Goal: Book appointment/travel/reservation

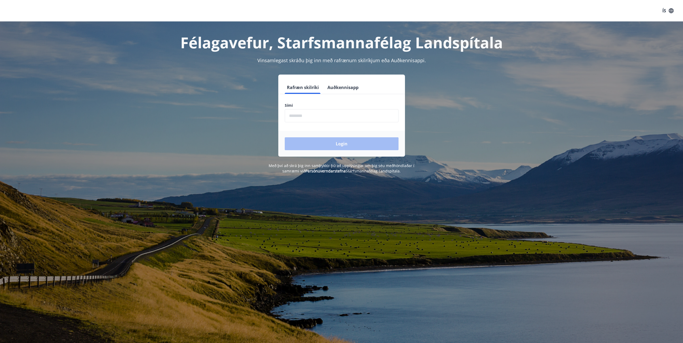
click at [325, 120] on input "phone" at bounding box center [342, 115] width 114 height 13
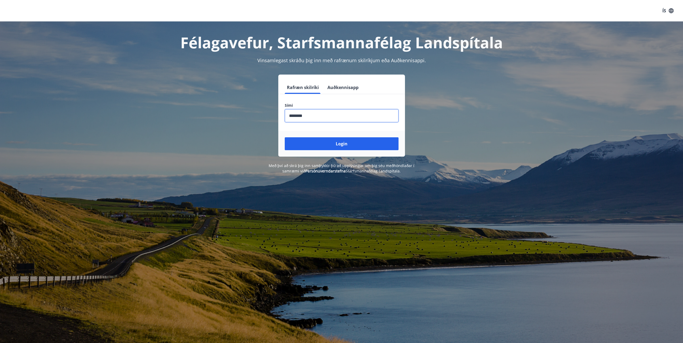
type input "********"
click at [285, 137] on button "Login" at bounding box center [342, 143] width 114 height 13
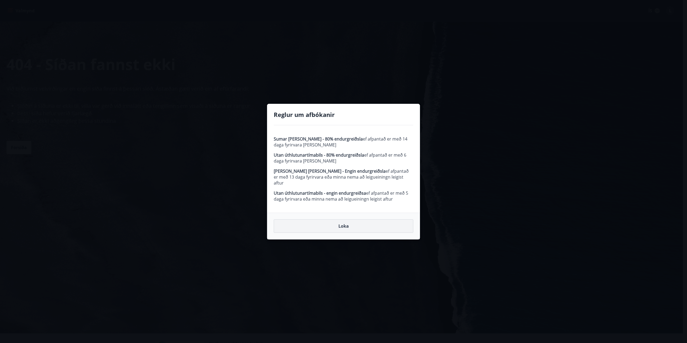
click at [360, 223] on button "Loka" at bounding box center [344, 225] width 140 height 13
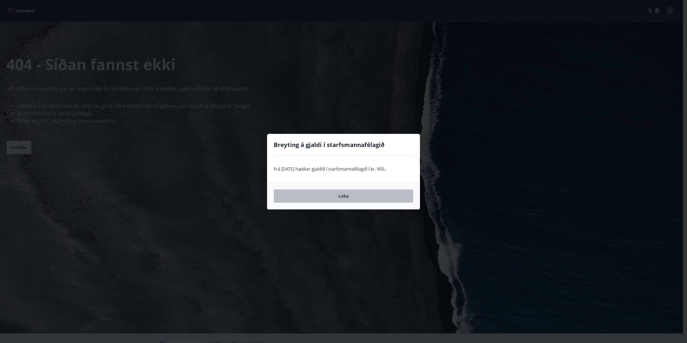
click at [351, 196] on button "Loka" at bounding box center [344, 195] width 140 height 13
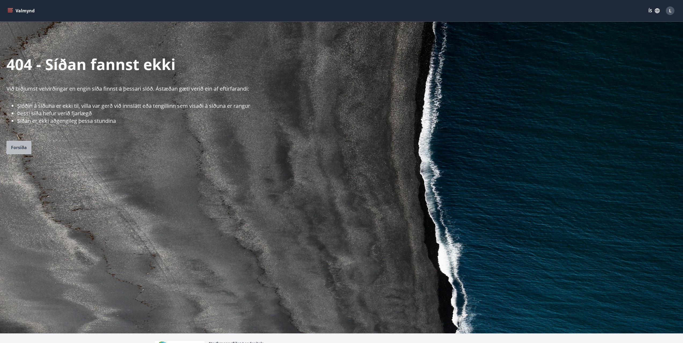
click at [7, 149] on button "Forsíða" at bounding box center [18, 147] width 25 height 13
click at [9, 11] on icon "menu" at bounding box center [11, 10] width 6 height 1
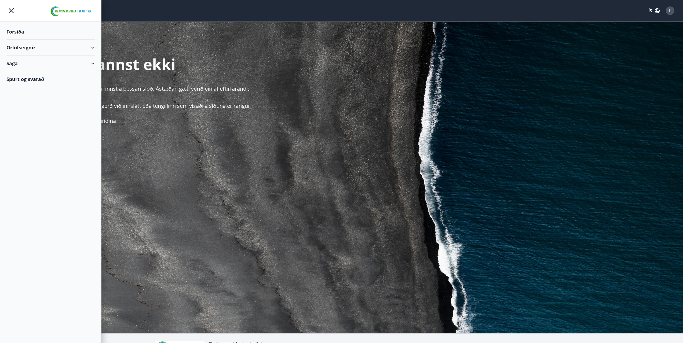
click at [27, 49] on div "Orlofseignir" at bounding box center [50, 48] width 88 height 16
click at [25, 61] on div "Framboð" at bounding box center [51, 61] width 80 height 11
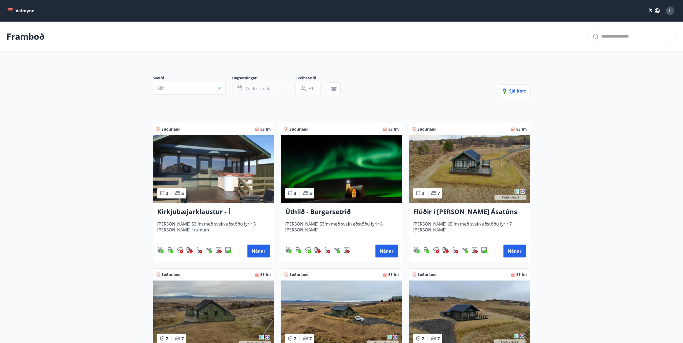
click at [267, 86] on span "Veldu tímabil" at bounding box center [258, 89] width 27 height 6
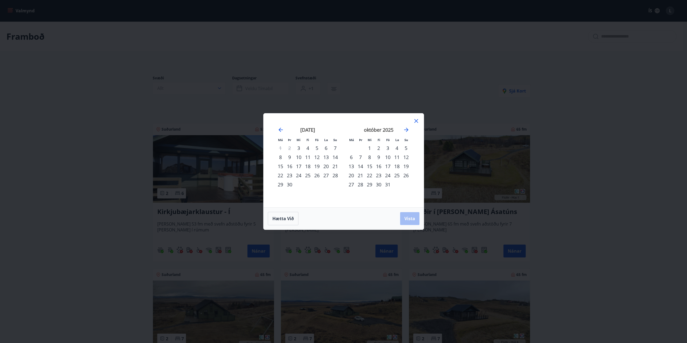
click at [420, 69] on div "Má Þr Mi Fi Fö La Su Má Þr Mi Fi Fö La Su ágúst 2025 1 2 3 4 5 6 7 8 9 10 11 12…" at bounding box center [343, 171] width 687 height 343
click at [416, 120] on icon at bounding box center [416, 121] width 6 height 6
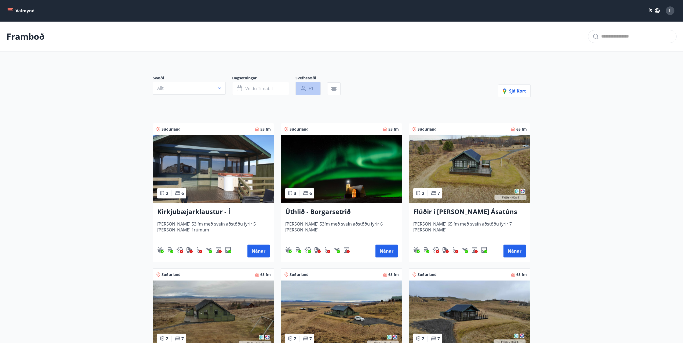
click at [308, 89] on button "+1" at bounding box center [307, 88] width 25 height 13
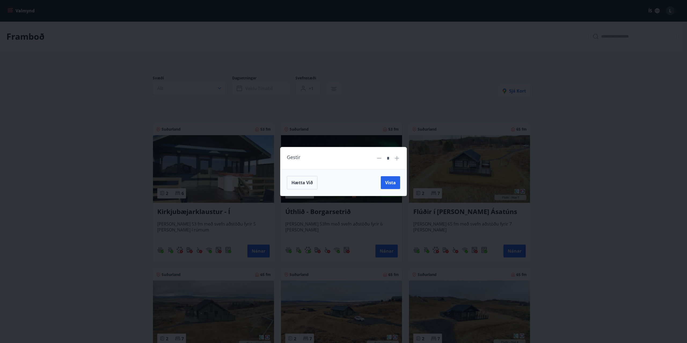
click at [400, 156] on div "Gestir *" at bounding box center [343, 158] width 126 height 22
click at [400, 158] on div "Gestir *" at bounding box center [343, 158] width 126 height 22
click at [397, 158] on icon at bounding box center [397, 158] width 4 height 4
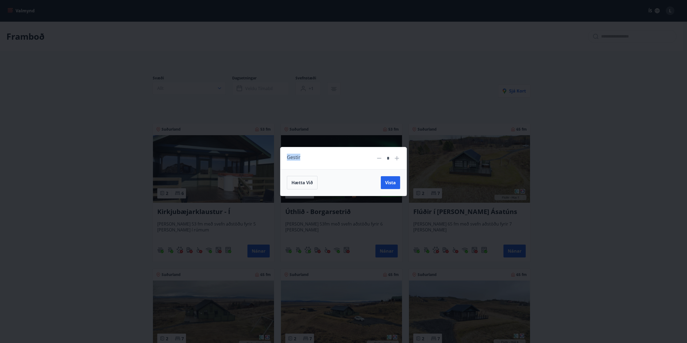
click at [398, 157] on icon at bounding box center [397, 158] width 6 height 6
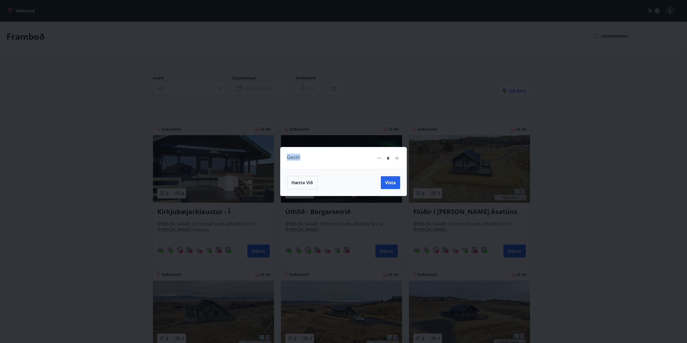
click at [377, 158] on icon at bounding box center [379, 158] width 6 height 6
type input "*"
click at [394, 179] on button "Vista" at bounding box center [390, 182] width 19 height 13
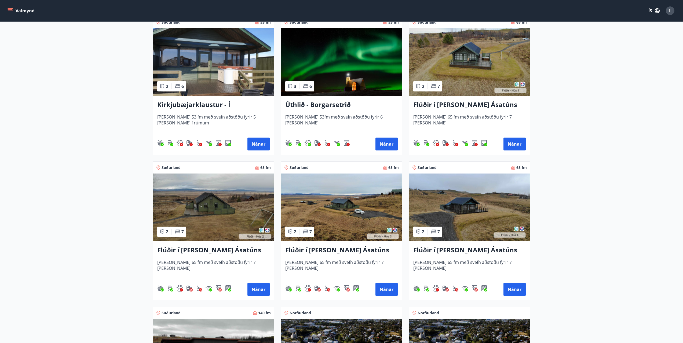
scroll to position [188, 0]
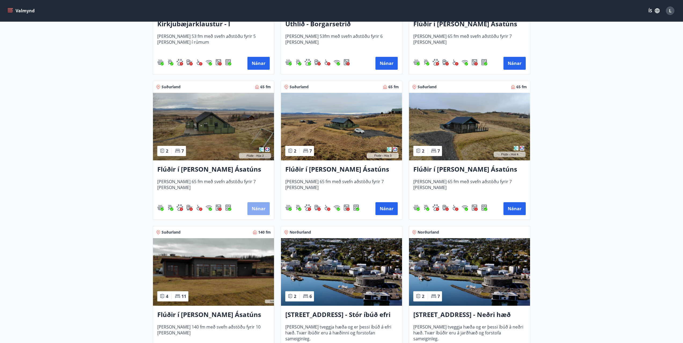
click at [261, 208] on button "Nánar" at bounding box center [258, 208] width 22 height 13
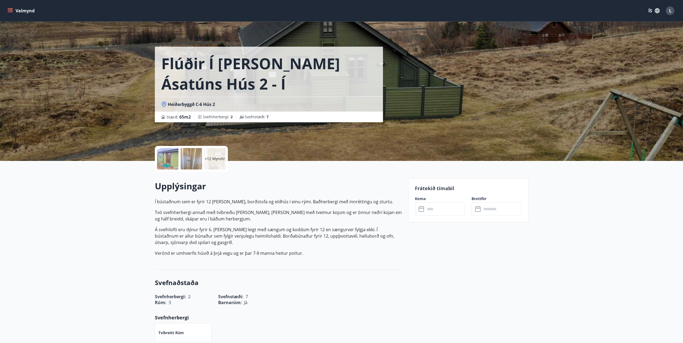
click at [218, 157] on p "+12 Myndir" at bounding box center [215, 158] width 20 height 5
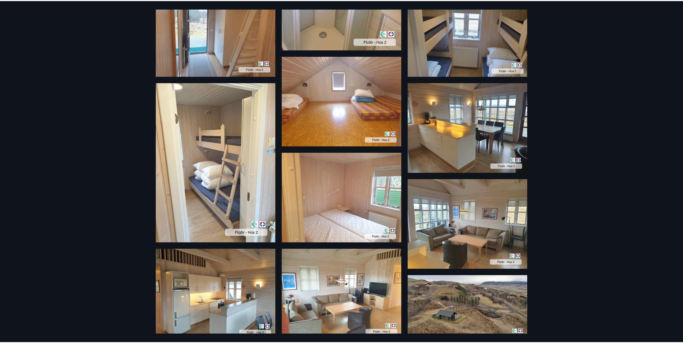
scroll to position [318, 0]
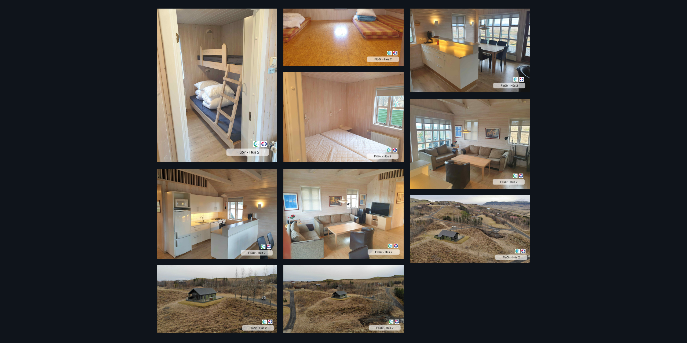
click at [619, 138] on div "18 Myndir" at bounding box center [343, 171] width 687 height 343
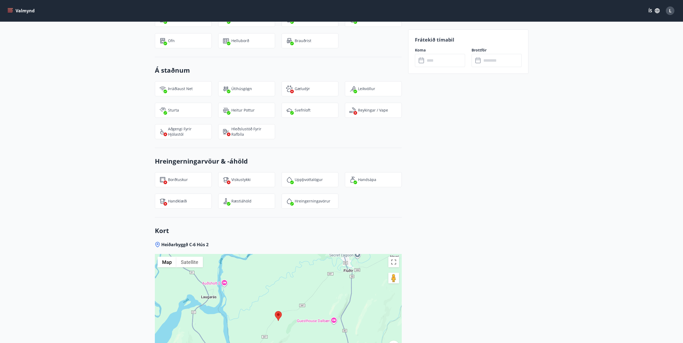
scroll to position [24, 0]
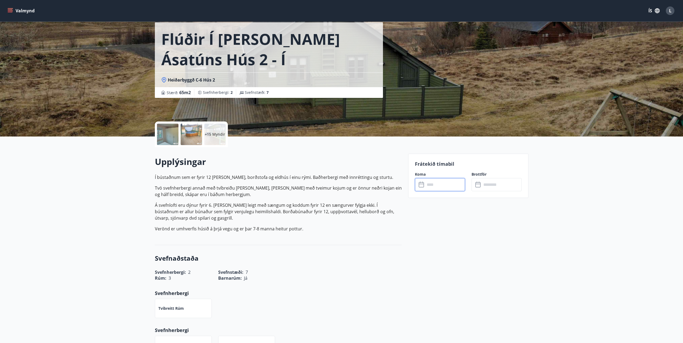
click at [459, 185] on input "text" at bounding box center [445, 184] width 40 height 13
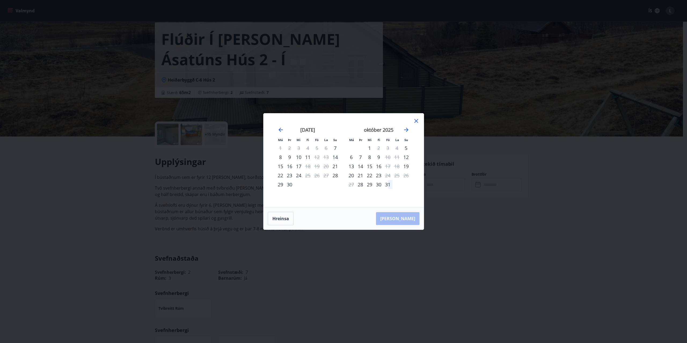
click at [414, 121] on icon at bounding box center [416, 121] width 6 height 6
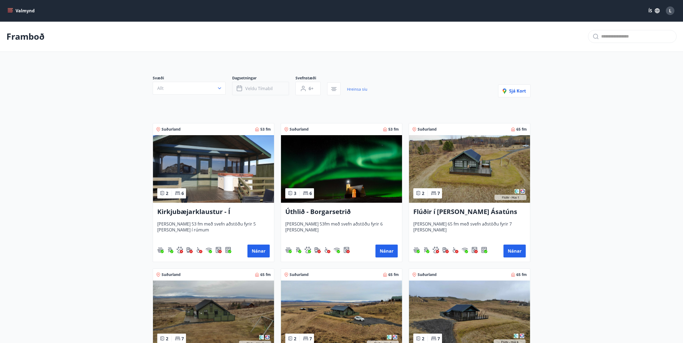
click at [274, 90] on button "Veldu tímabil" at bounding box center [260, 88] width 57 height 13
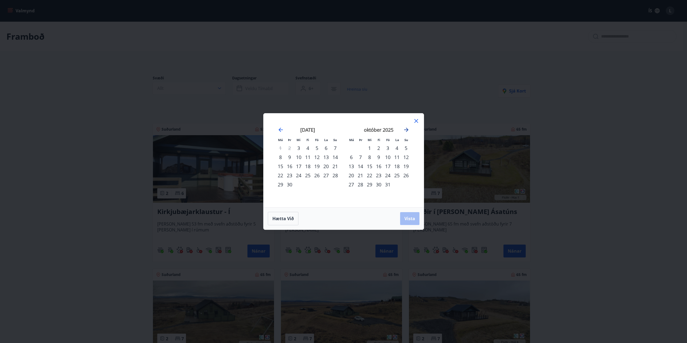
click at [409, 129] on icon "Move forward to switch to the next month." at bounding box center [406, 130] width 6 height 6
click at [370, 174] on div "18" at bounding box center [369, 175] width 9 height 9
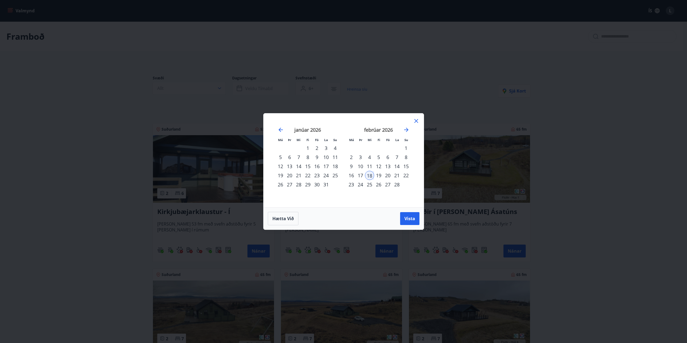
click at [406, 176] on div "22" at bounding box center [405, 175] width 9 height 9
click at [405, 220] on span "Vista" at bounding box center [409, 219] width 11 height 6
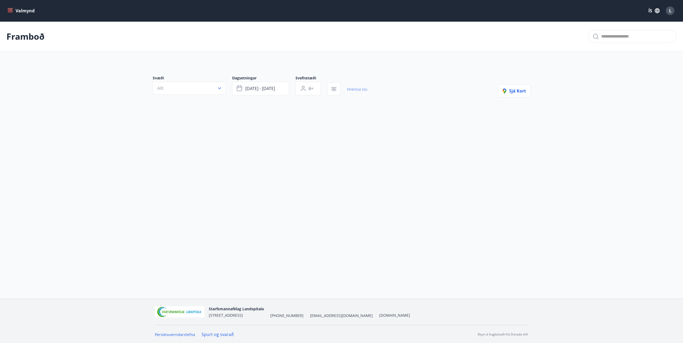
click at [360, 87] on link "Hreinsa síu" at bounding box center [357, 89] width 20 height 12
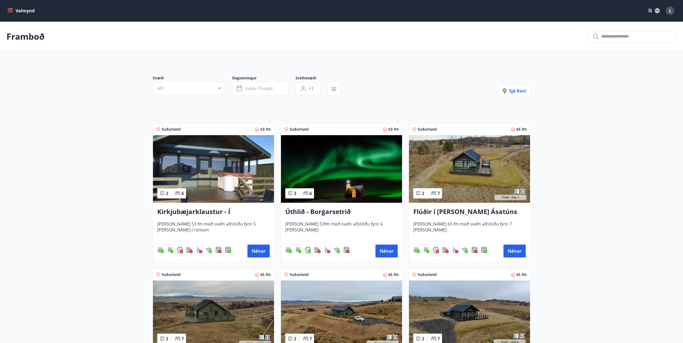
type input "*"
click at [274, 87] on button "Veldu tímabil" at bounding box center [260, 88] width 57 height 13
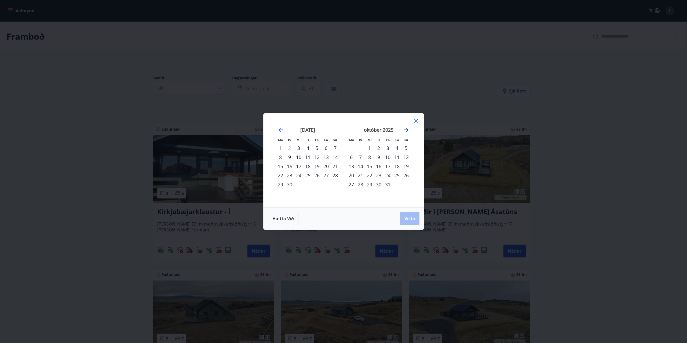
click at [405, 129] on icon "Move forward to switch to the next month." at bounding box center [406, 130] width 6 height 6
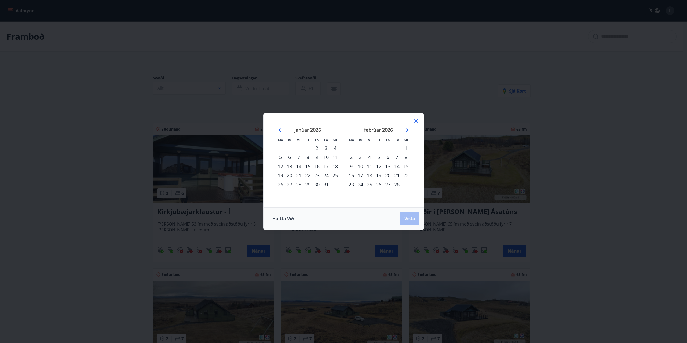
click at [371, 129] on strong "febrúar 2026" at bounding box center [378, 130] width 29 height 6
click at [368, 173] on div "18" at bounding box center [369, 175] width 9 height 9
click at [405, 175] on div "22" at bounding box center [405, 175] width 9 height 9
click at [412, 219] on span "Vista" at bounding box center [409, 219] width 11 height 6
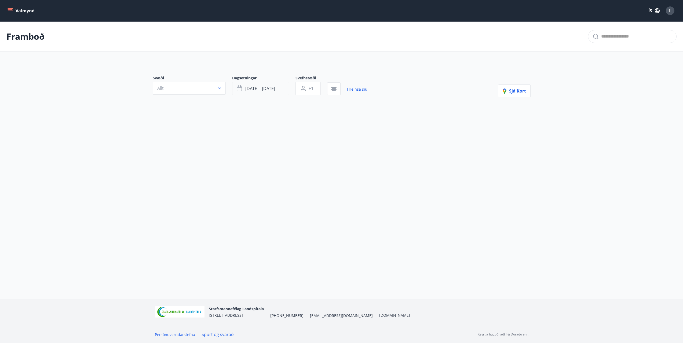
click at [266, 85] on button "feb 18 - feb 22" at bounding box center [260, 88] width 57 height 13
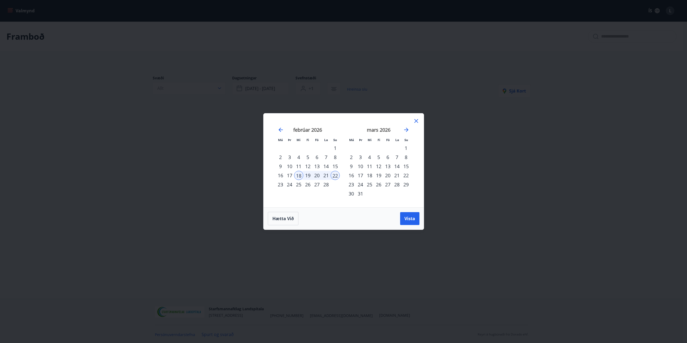
click at [414, 119] on icon at bounding box center [416, 121] width 6 height 6
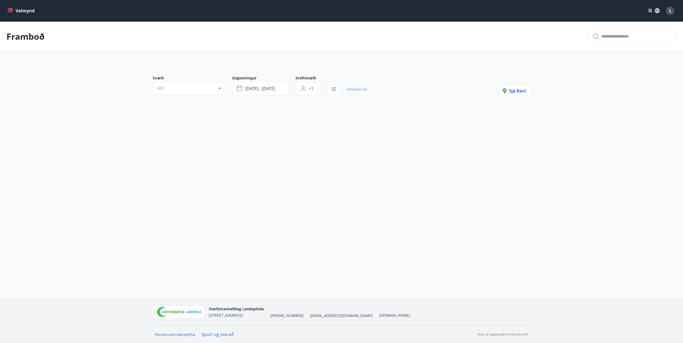
click at [363, 89] on link "Hreinsa síu" at bounding box center [357, 89] width 20 height 12
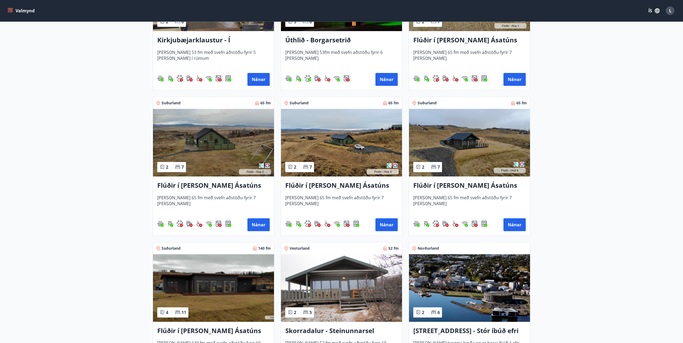
scroll to position [188, 0]
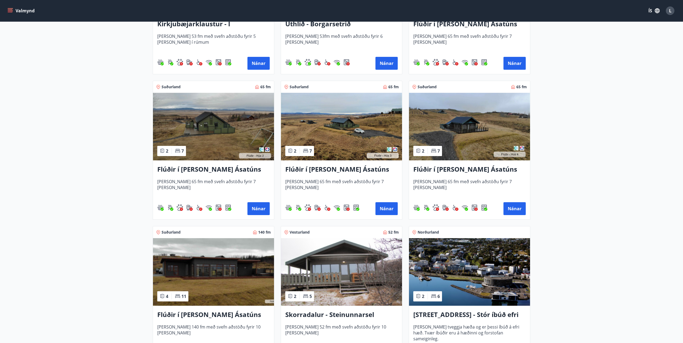
click at [334, 128] on img at bounding box center [341, 127] width 121 height 68
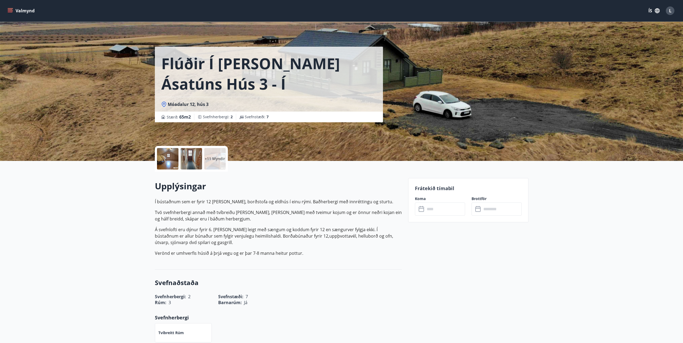
click at [449, 207] on input "text" at bounding box center [445, 209] width 40 height 13
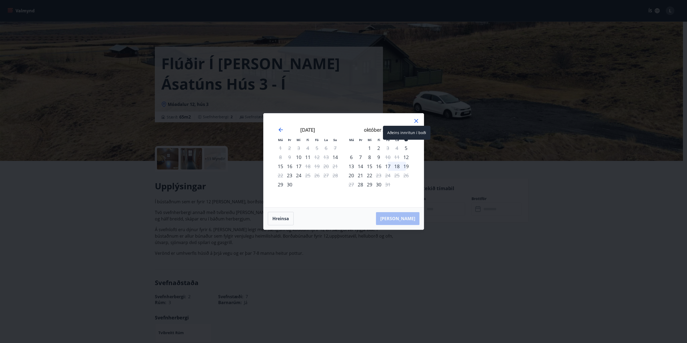
click at [409, 133] on div "Aðeins innritun í boði" at bounding box center [406, 133] width 47 height 14
click at [406, 131] on icon "Move forward to switch to the next month." at bounding box center [406, 130] width 6 height 6
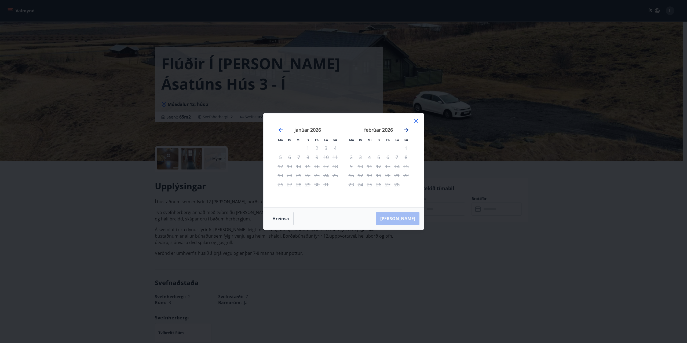
click at [406, 131] on icon "Move forward to switch to the next month." at bounding box center [406, 130] width 6 height 6
click at [415, 115] on div "Má Þr Mi Fi Fö La Su Má Þr Mi Fi Fö La Su febrúar 2026 1 2 3 4 5 6 7 8 9 10 11 …" at bounding box center [343, 160] width 160 height 94
click at [415, 120] on icon at bounding box center [416, 121] width 6 height 6
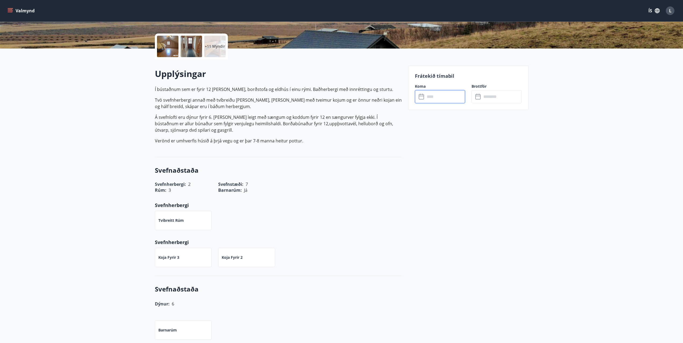
scroll to position [215, 0]
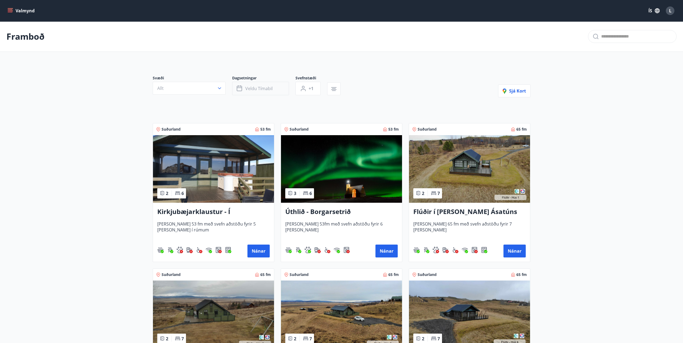
click at [265, 89] on span "Veldu tímabil" at bounding box center [258, 89] width 27 height 6
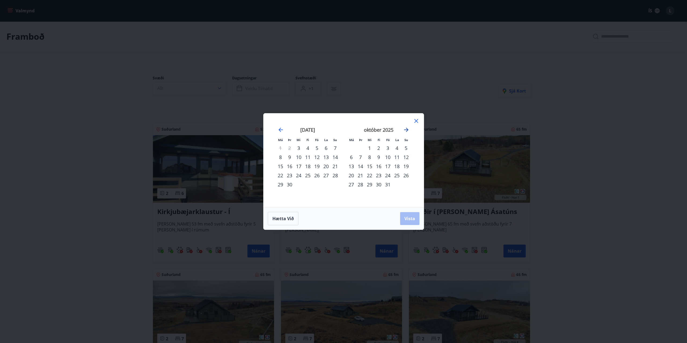
click at [404, 131] on icon "Move forward to switch to the next month." at bounding box center [406, 130] width 6 height 6
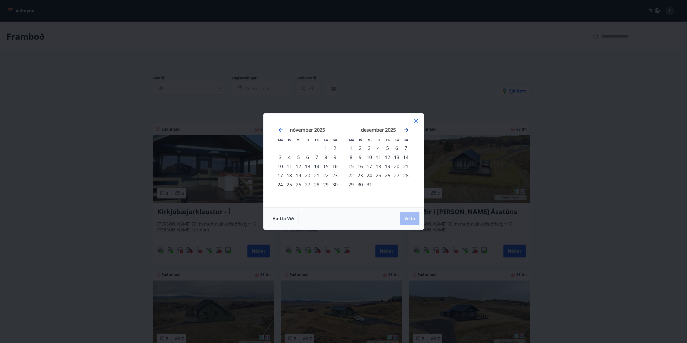
click at [406, 130] on icon "Move forward to switch to the next month." at bounding box center [406, 130] width 4 height 4
click at [407, 130] on icon "Move forward to switch to the next month." at bounding box center [406, 130] width 4 height 4
click at [407, 129] on icon "Move forward to switch to the next month." at bounding box center [406, 130] width 4 height 4
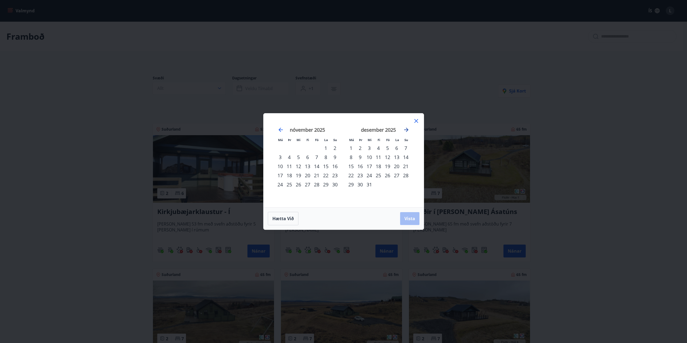
click at [407, 129] on icon "Move forward to switch to the next month." at bounding box center [406, 130] width 4 height 4
click at [281, 131] on icon "Move backward to switch to the previous month." at bounding box center [280, 130] width 6 height 6
click at [417, 121] on icon at bounding box center [416, 121] width 6 height 6
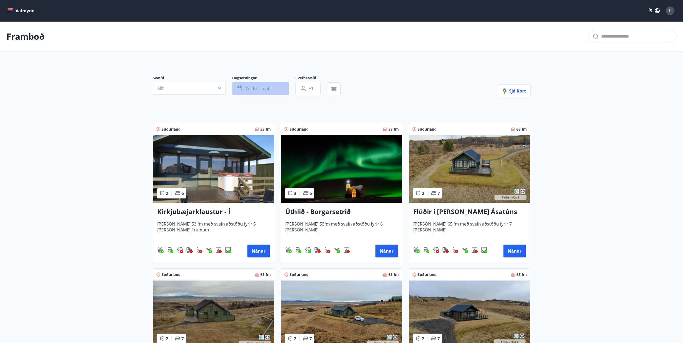
click at [262, 88] on span "Veldu tímabil" at bounding box center [258, 89] width 27 height 6
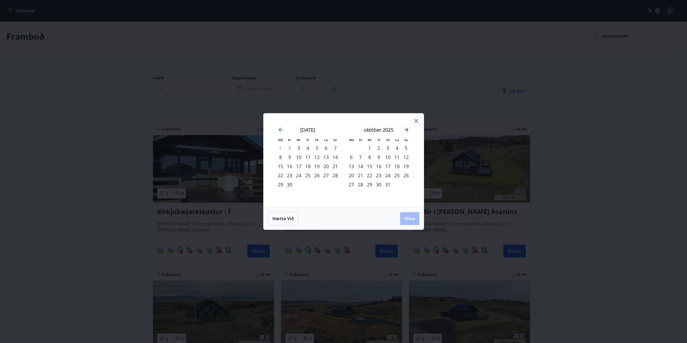
click at [406, 130] on icon "Move forward to switch to the next month." at bounding box center [406, 130] width 6 height 6
click at [407, 131] on icon "Move forward to switch to the next month." at bounding box center [406, 130] width 4 height 4
click at [379, 175] on div "19" at bounding box center [378, 175] width 9 height 9
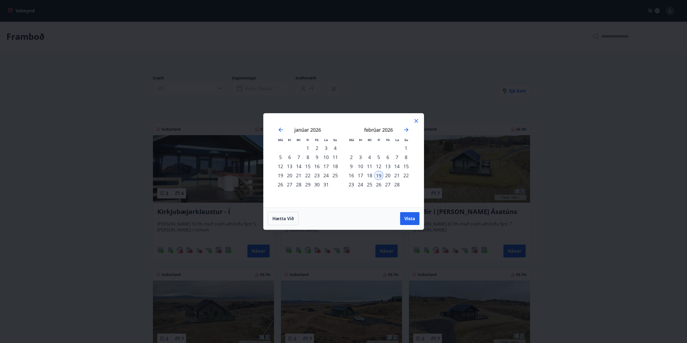
click at [403, 176] on div "22" at bounding box center [405, 175] width 9 height 9
click at [407, 217] on span "Vista" at bounding box center [409, 219] width 11 height 6
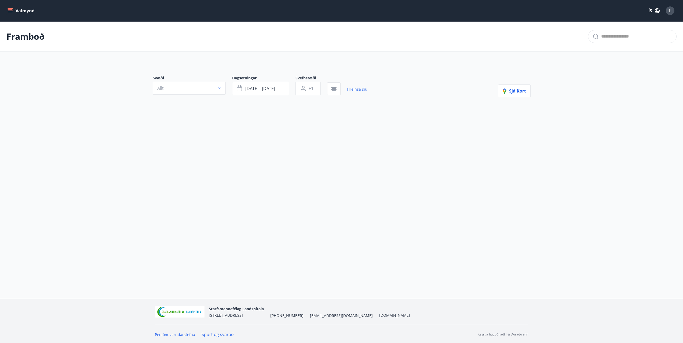
click at [351, 90] on link "Hreinsa síu" at bounding box center [357, 89] width 20 height 12
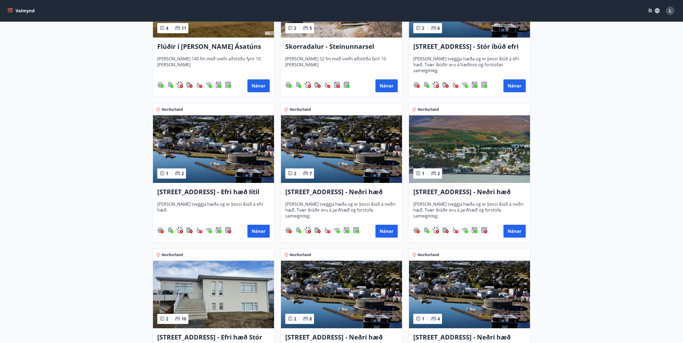
scroll to position [322, 0]
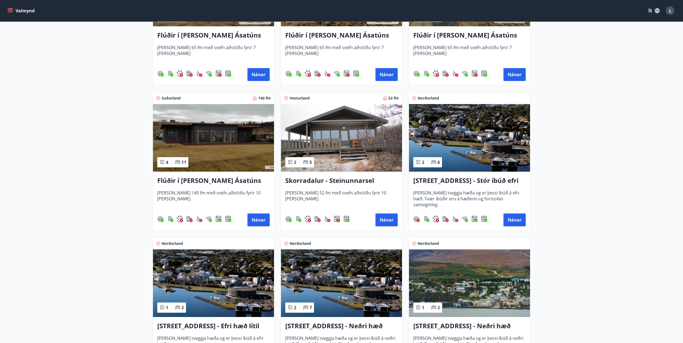
click at [321, 140] on img at bounding box center [341, 138] width 121 height 68
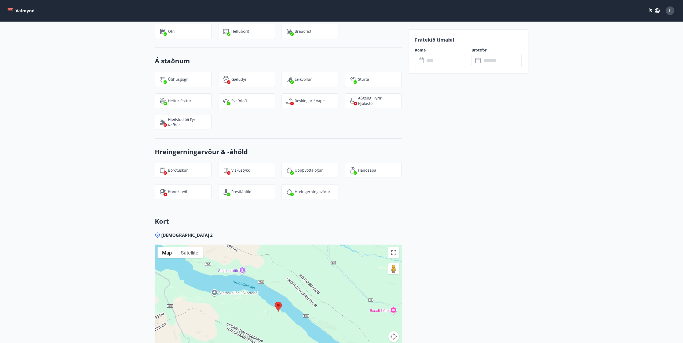
scroll to position [537, 0]
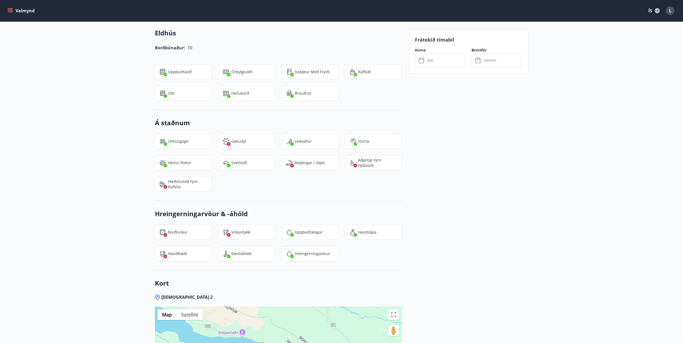
click at [441, 68] on div "Frátekið tímabil Koma ​ ​ Brottför ​ ​" at bounding box center [468, 52] width 120 height 44
click at [443, 63] on input "text" at bounding box center [445, 60] width 40 height 13
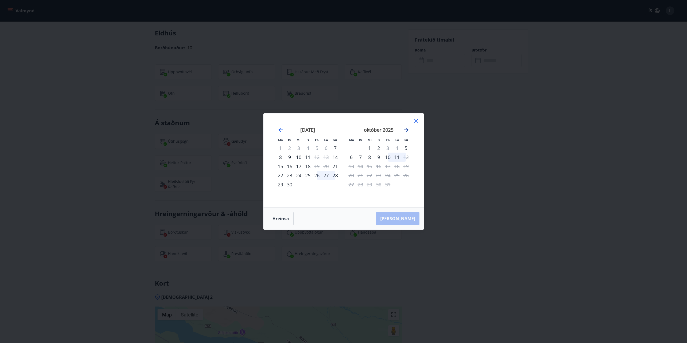
click at [408, 131] on icon "Move forward to switch to the next month." at bounding box center [406, 130] width 6 height 6
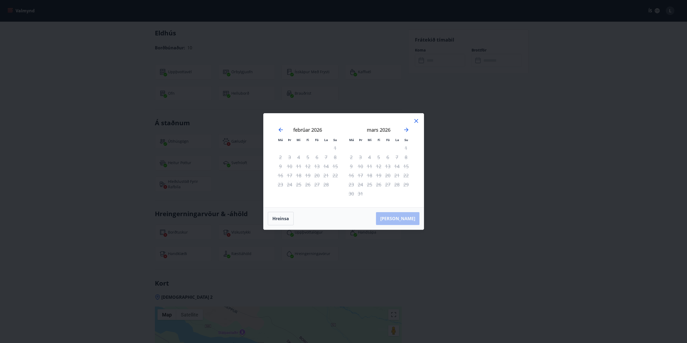
click at [417, 122] on icon at bounding box center [416, 121] width 6 height 6
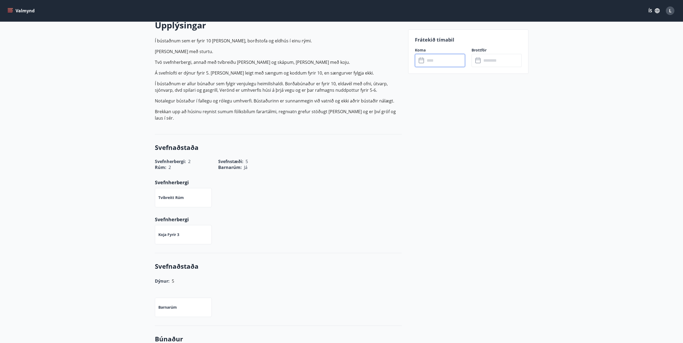
scroll to position [0, 0]
